Goal: Check status

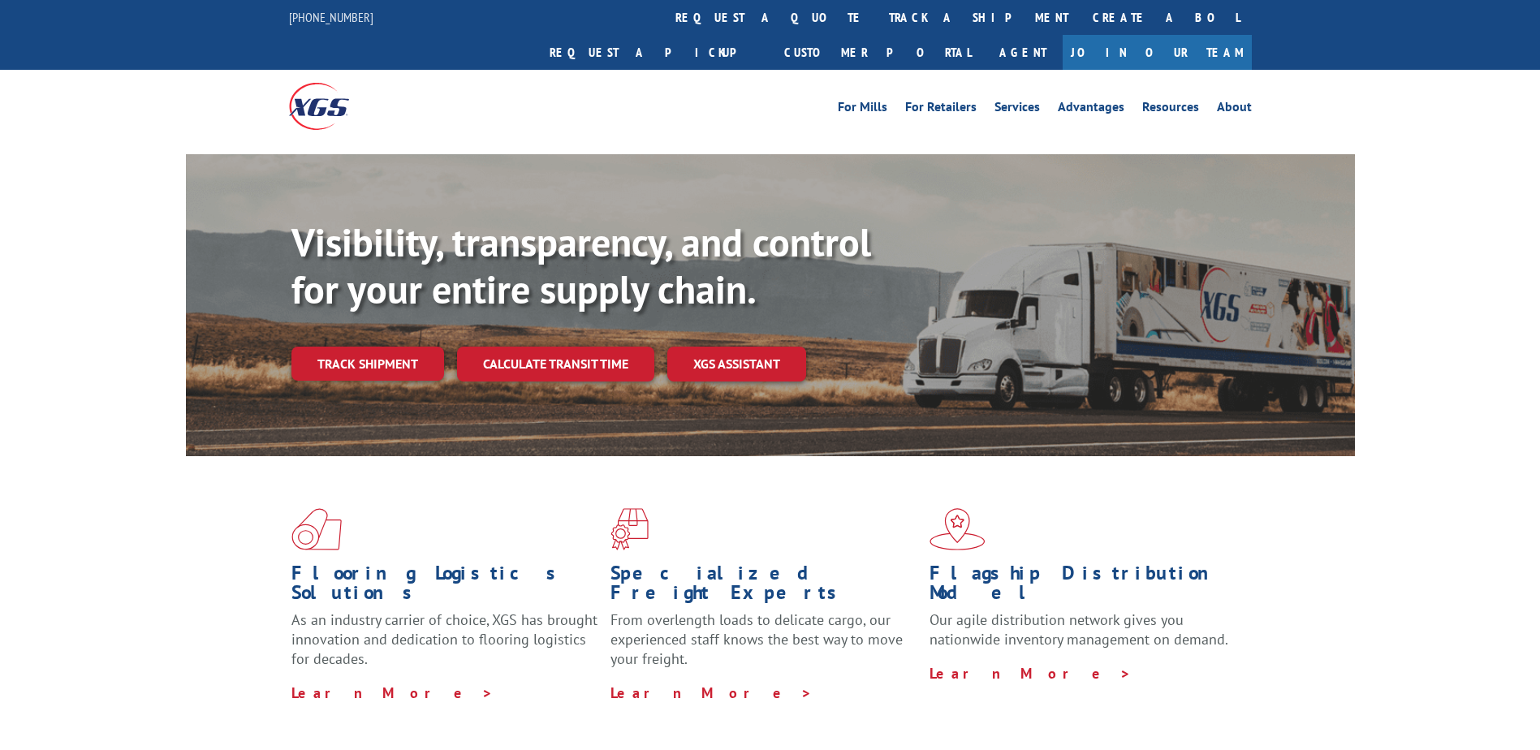
click at [877, 9] on link "track a shipment" at bounding box center [979, 17] width 204 height 35
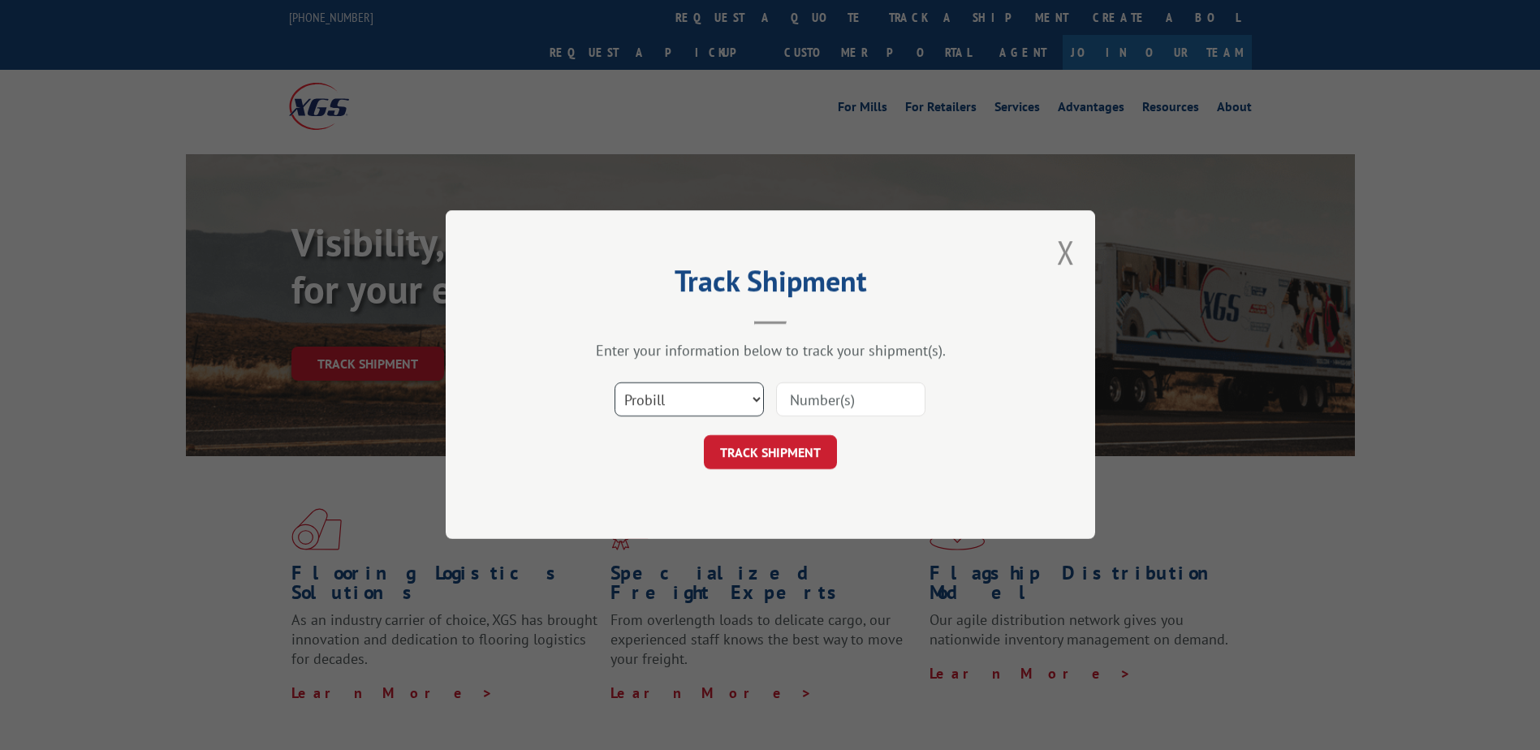
click at [744, 408] on select "Select category... Probill BOL PO" at bounding box center [689, 400] width 149 height 34
click at [615, 383] on select "Select category... Probill BOL PO" at bounding box center [689, 400] width 149 height 34
drag, startPoint x: 693, startPoint y: 384, endPoint x: 692, endPoint y: 397, distance: 13.0
click at [693, 384] on select "Select category... Probill BOL PO" at bounding box center [689, 400] width 149 height 34
select select "probill"
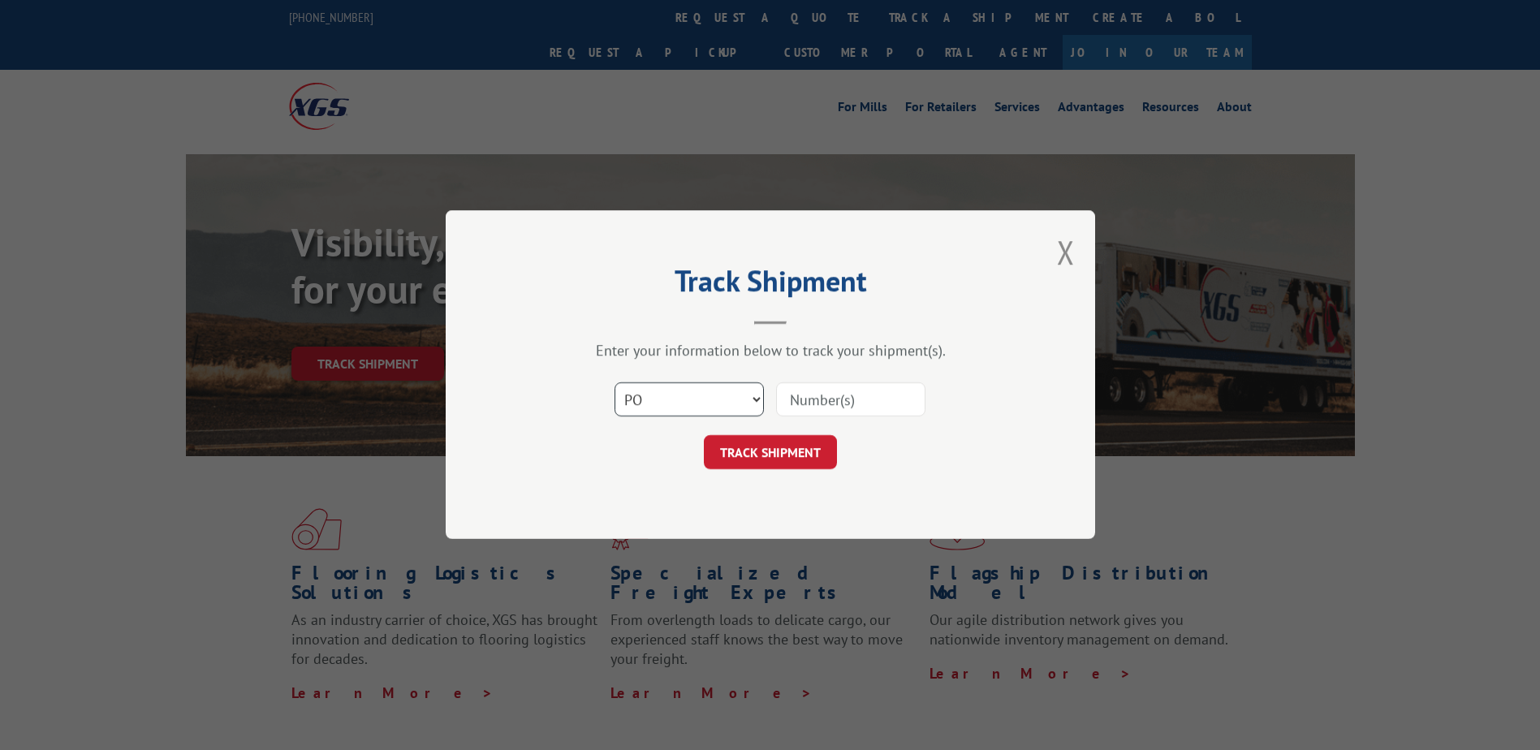
click at [615, 383] on select "Select category... Probill BOL PO" at bounding box center [689, 400] width 149 height 34
drag, startPoint x: 807, startPoint y: 391, endPoint x: 823, endPoint y: 391, distance: 16.2
click at [812, 391] on input at bounding box center [850, 400] width 149 height 34
paste input "270497"
type input "270497"
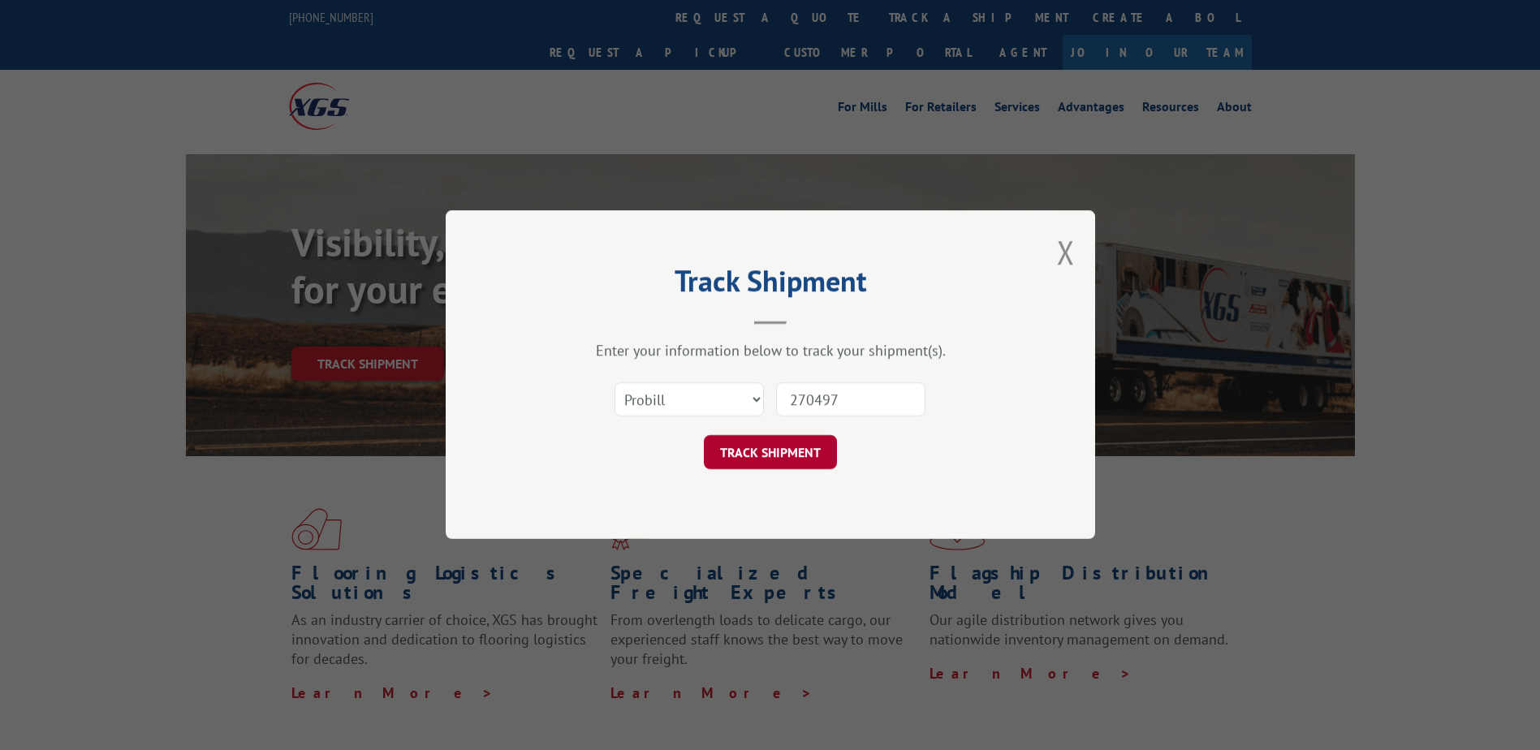
click at [796, 463] on button "TRACK SHIPMENT" at bounding box center [770, 453] width 133 height 34
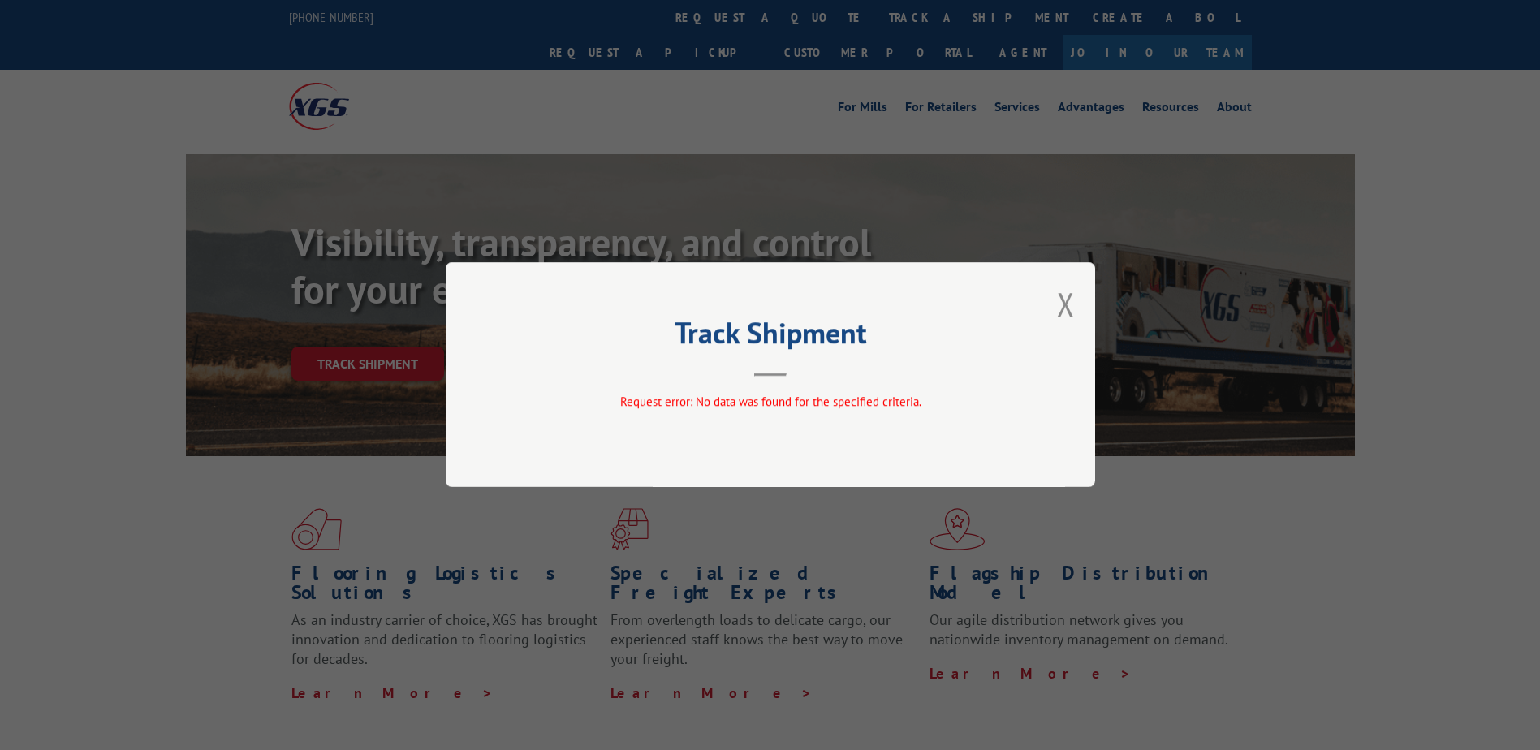
click at [1056, 315] on div "Track Shipment Request error: No data was found for the specified criteria." at bounding box center [771, 374] width 650 height 225
click at [1061, 312] on button "Close modal" at bounding box center [1066, 304] width 18 height 43
